Goal: Navigation & Orientation: Find specific page/section

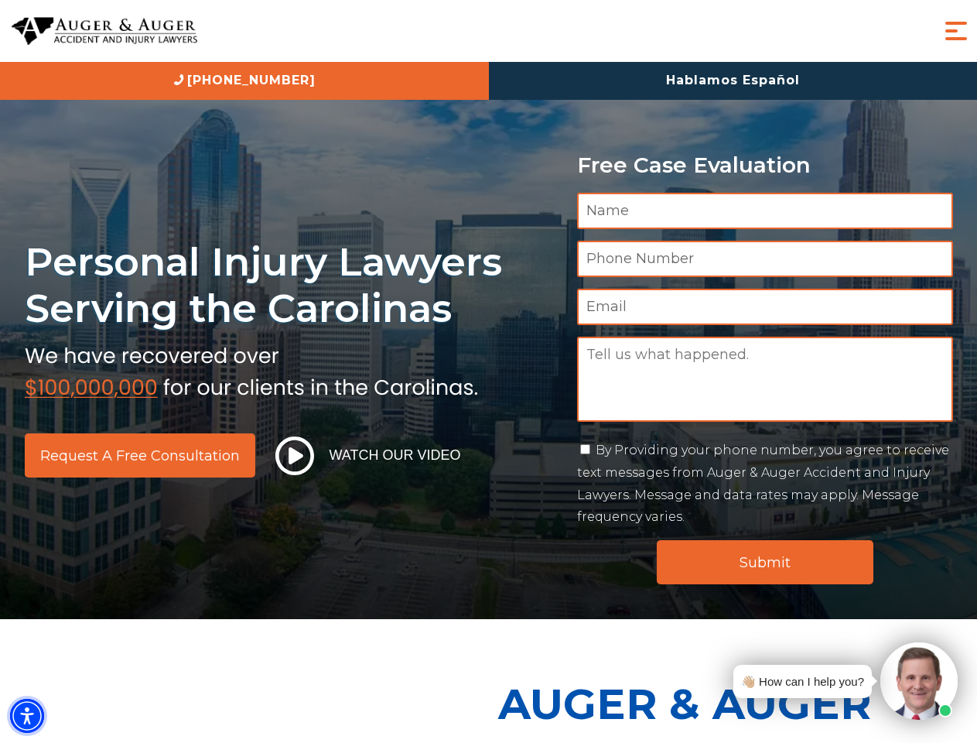
click at [27, 716] on img "Accessibility Menu" at bounding box center [27, 716] width 34 height 34
